Goal: Information Seeking & Learning: Learn about a topic

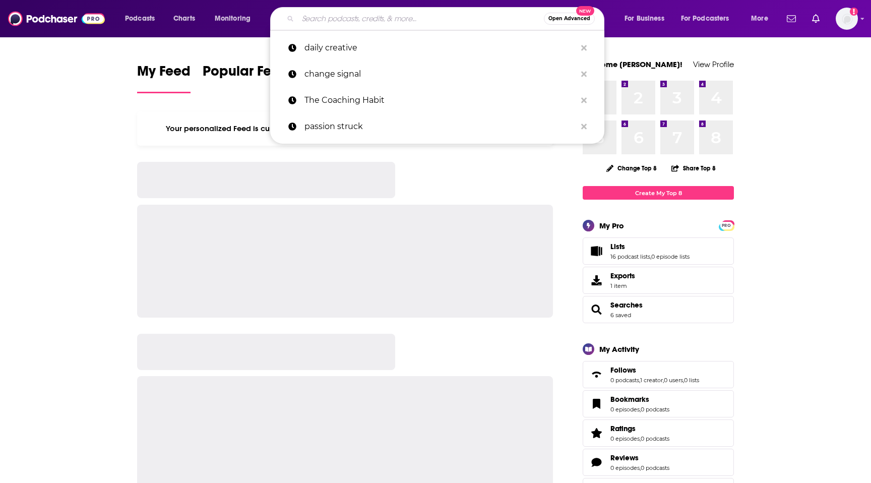
click at [361, 20] on input "Search podcasts, credits, & more..." at bounding box center [421, 19] width 246 height 16
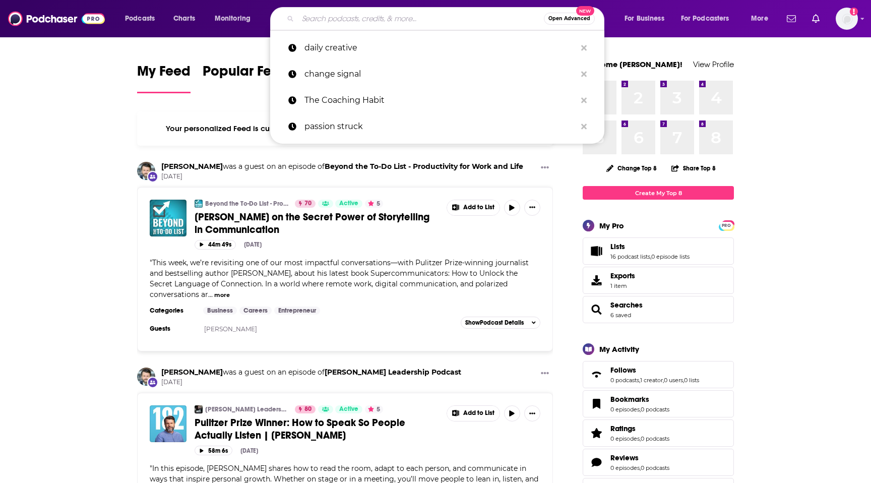
paste input "Simple Science"
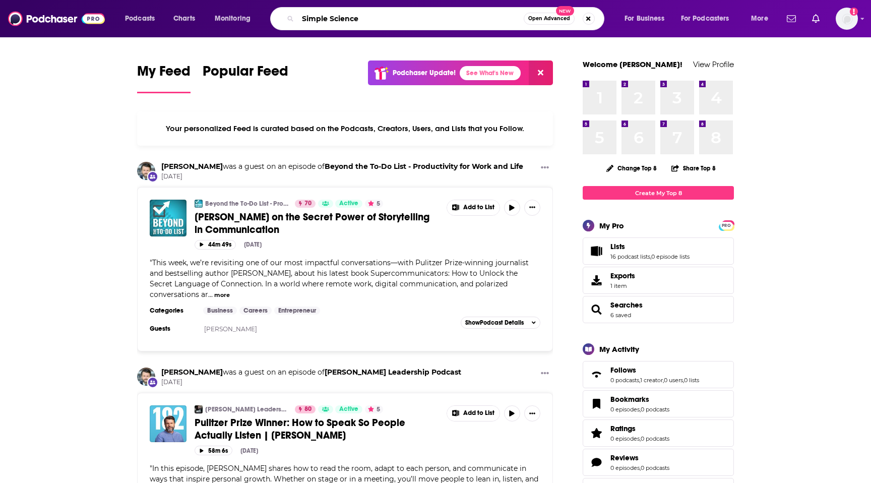
type input "Simple Science"
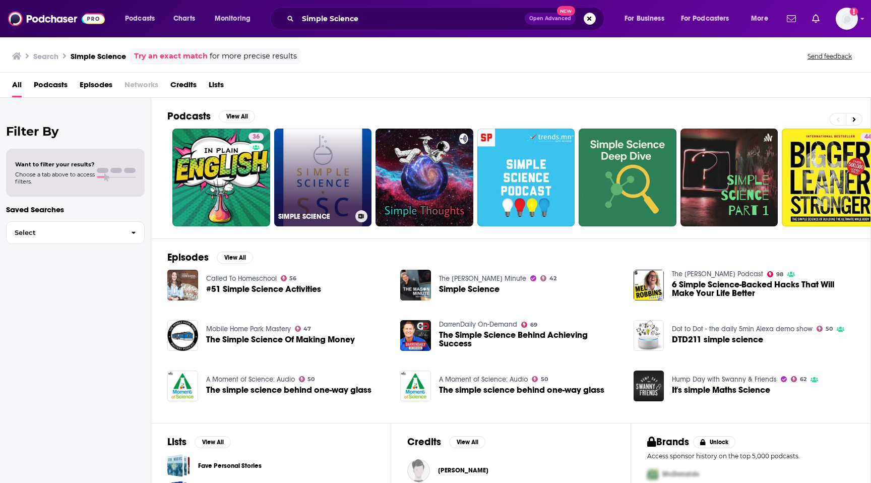
click at [322, 168] on link "SIMPLE SCIENCE" at bounding box center [323, 178] width 98 height 98
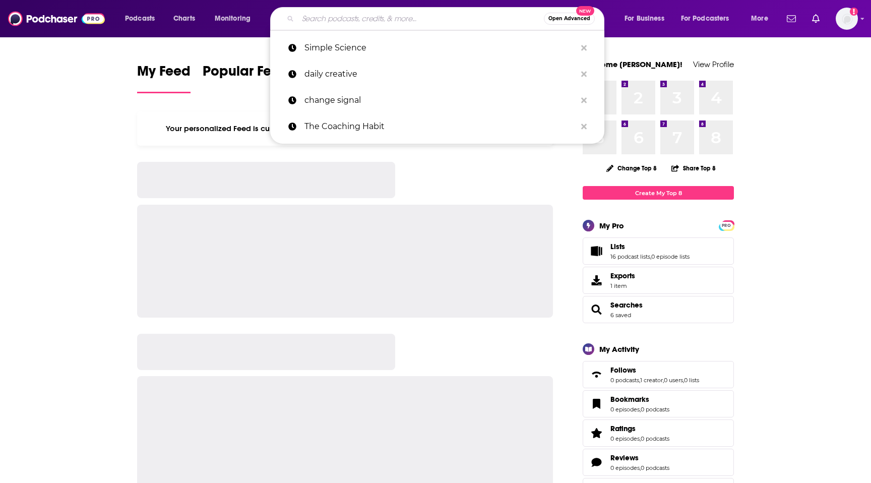
click at [421, 17] on input "Search podcasts, credits, & more..." at bounding box center [421, 19] width 246 height 16
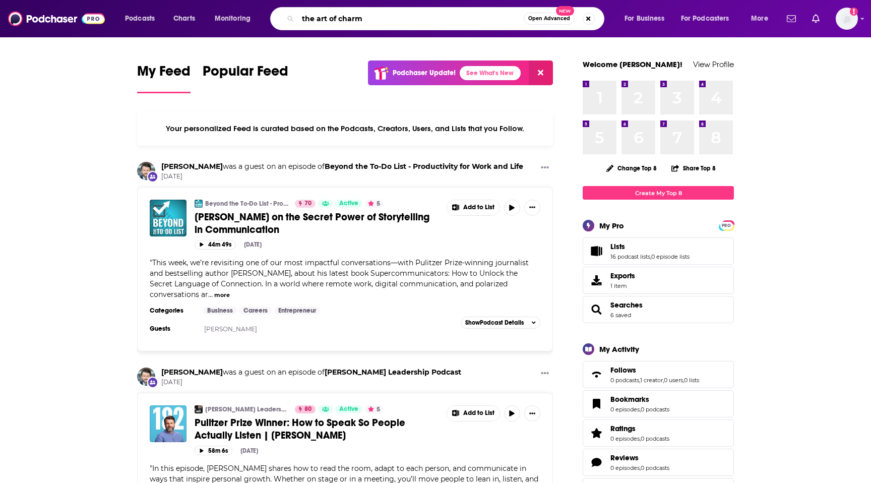
type input "the art of charm"
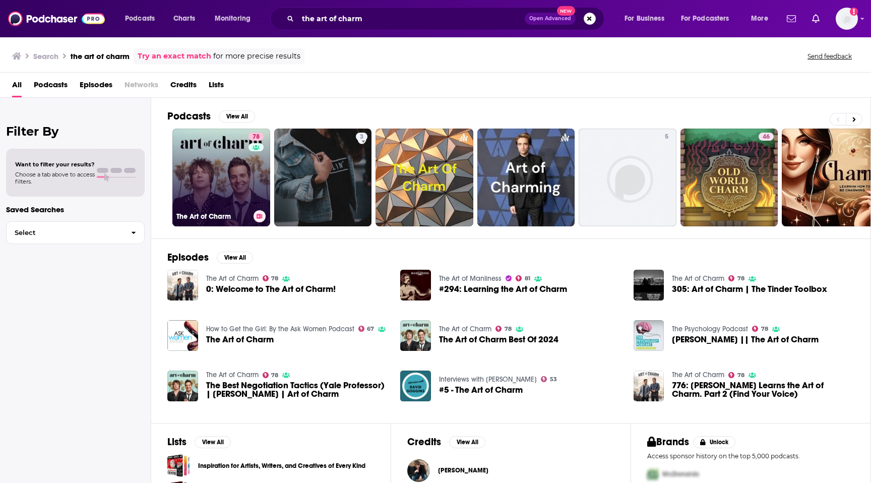
click at [229, 151] on link "78 The Art of Charm" at bounding box center [221, 178] width 98 height 98
